Goal: Find specific page/section: Find specific page/section

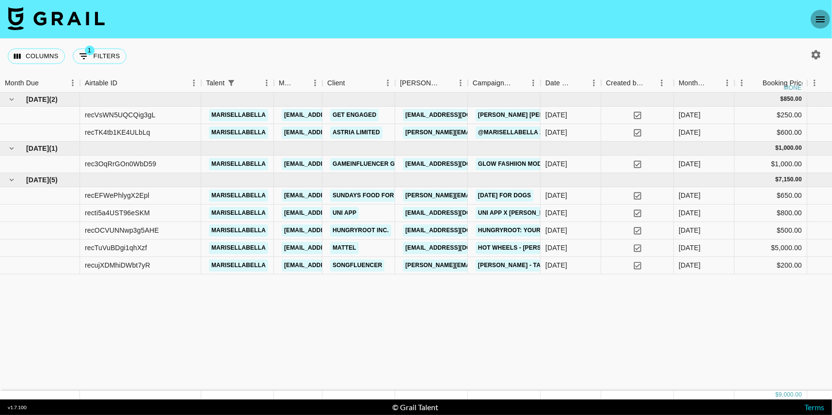
click at [821, 18] on icon "open drawer" at bounding box center [821, 20] width 12 height 12
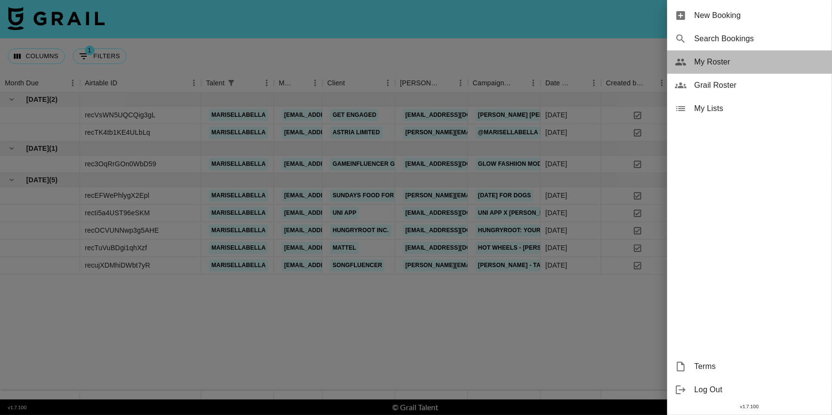
click at [718, 62] on span "My Roster" at bounding box center [759, 62] width 130 height 12
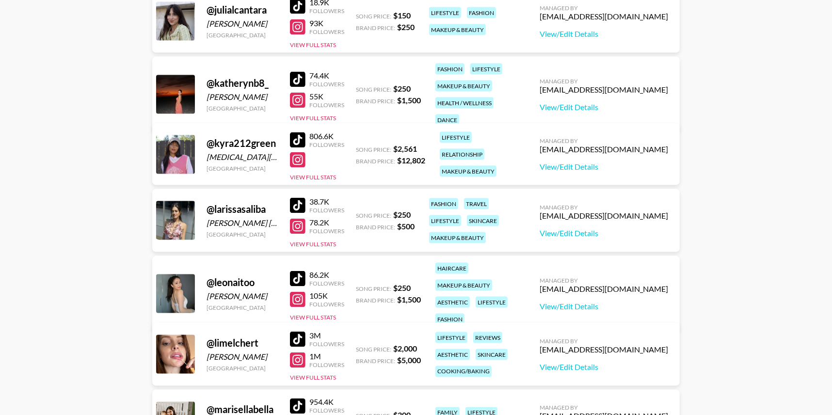
scroll to position [1291, 0]
drag, startPoint x: 275, startPoint y: 73, endPoint x: 207, endPoint y: 75, distance: 68.4
click at [207, 77] on div "@ katherynb8_" at bounding box center [243, 83] width 72 height 12
copy div "@ katherynb8_"
click at [300, 92] on div at bounding box center [298, 100] width 16 height 16
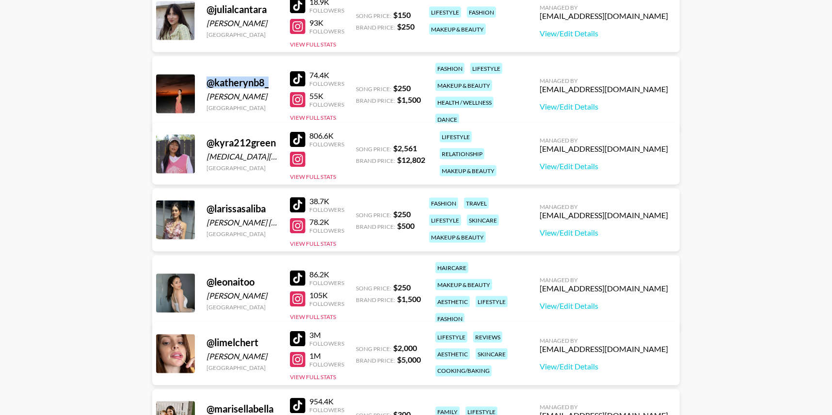
click at [301, 71] on div at bounding box center [298, 79] width 16 height 16
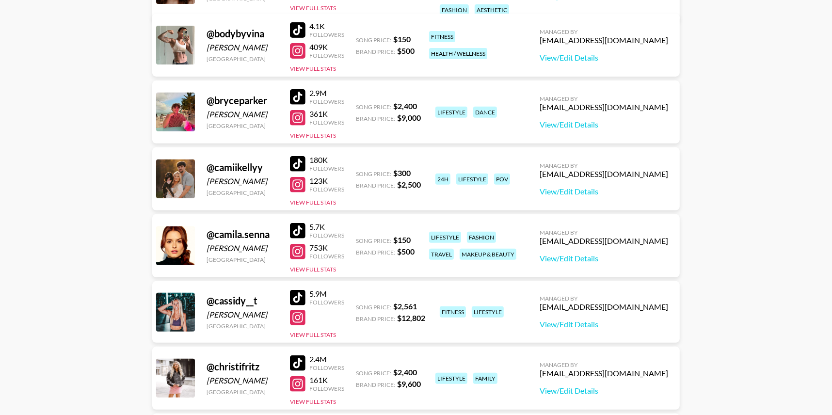
scroll to position [306, 0]
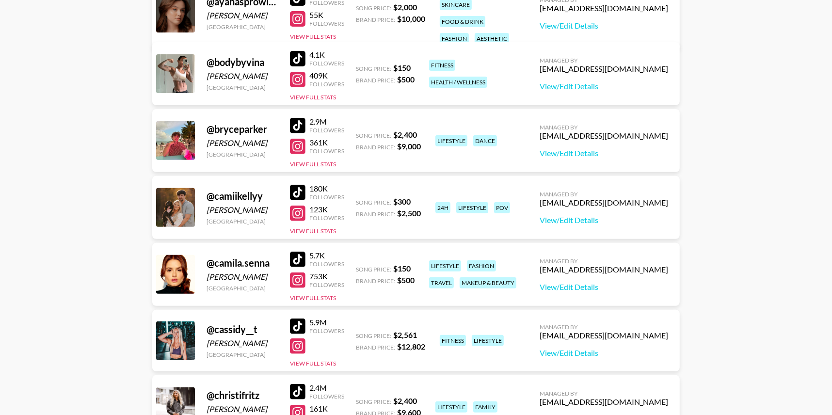
click at [300, 189] on div at bounding box center [298, 193] width 16 height 16
click at [299, 211] on div at bounding box center [298, 214] width 16 height 16
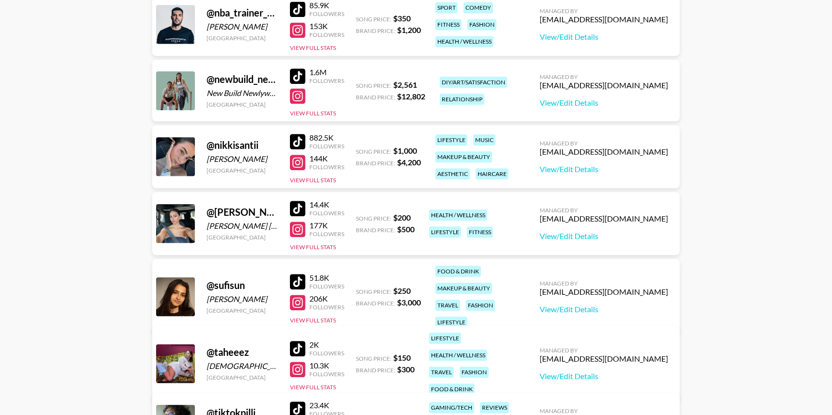
scroll to position [2078, 0]
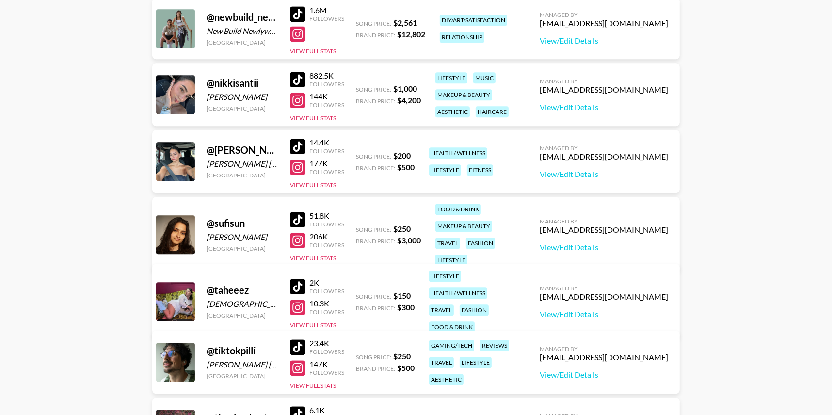
click at [300, 143] on div at bounding box center [298, 147] width 16 height 16
click at [301, 169] on div at bounding box center [298, 168] width 16 height 16
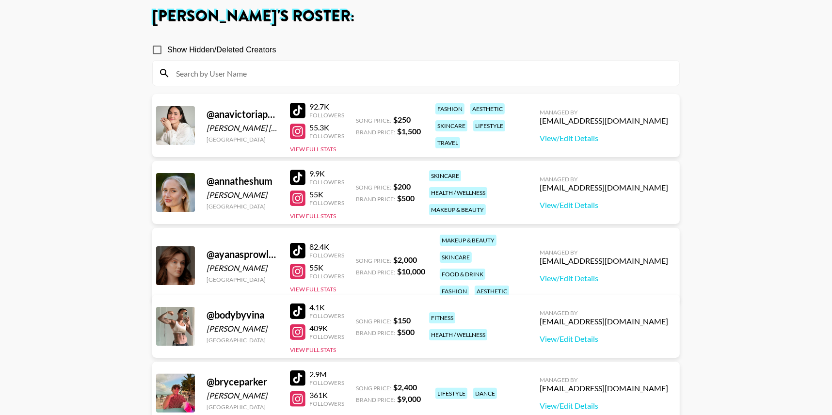
scroll to position [0, 0]
